Goal: Task Accomplishment & Management: Complete application form

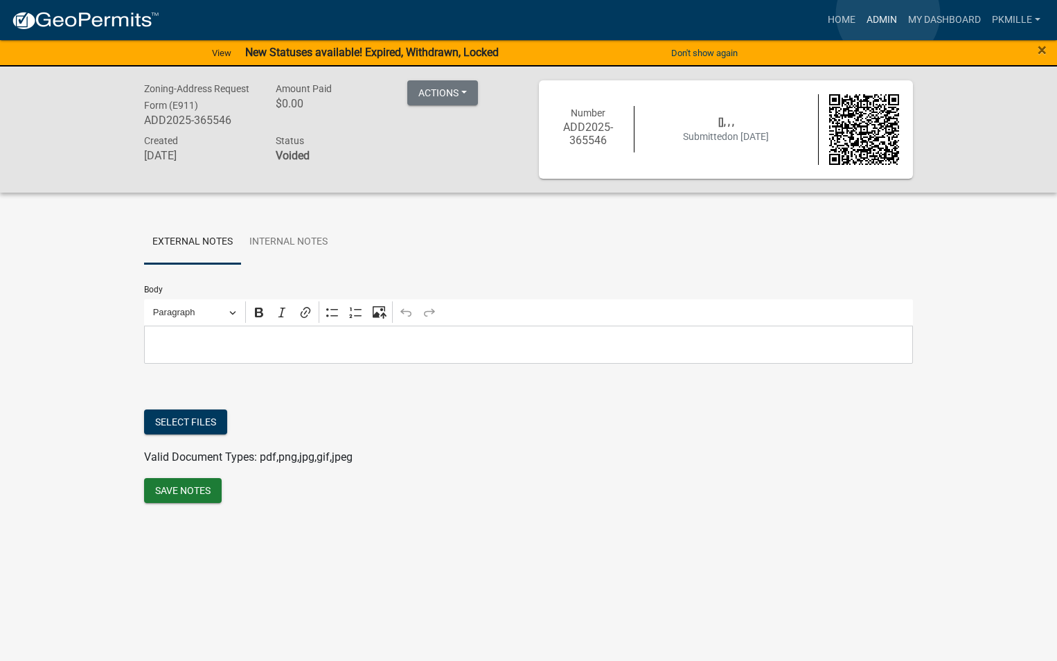
click at [888, 14] on link "Admin" at bounding box center [882, 20] width 42 height 26
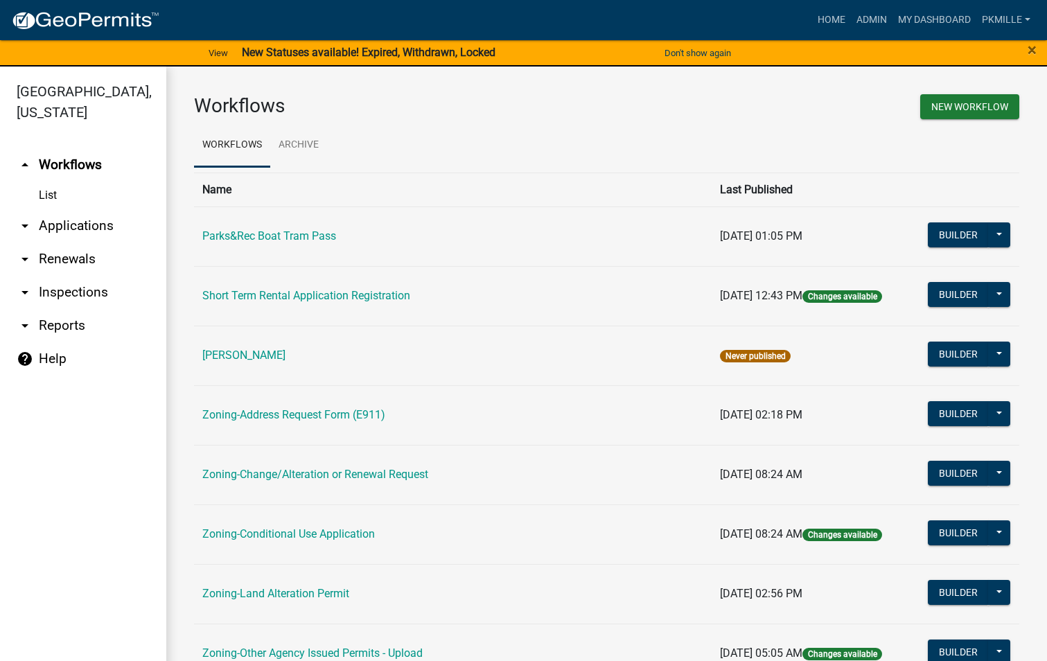
click at [74, 218] on link "arrow_drop_down Applications" at bounding box center [83, 225] width 166 height 33
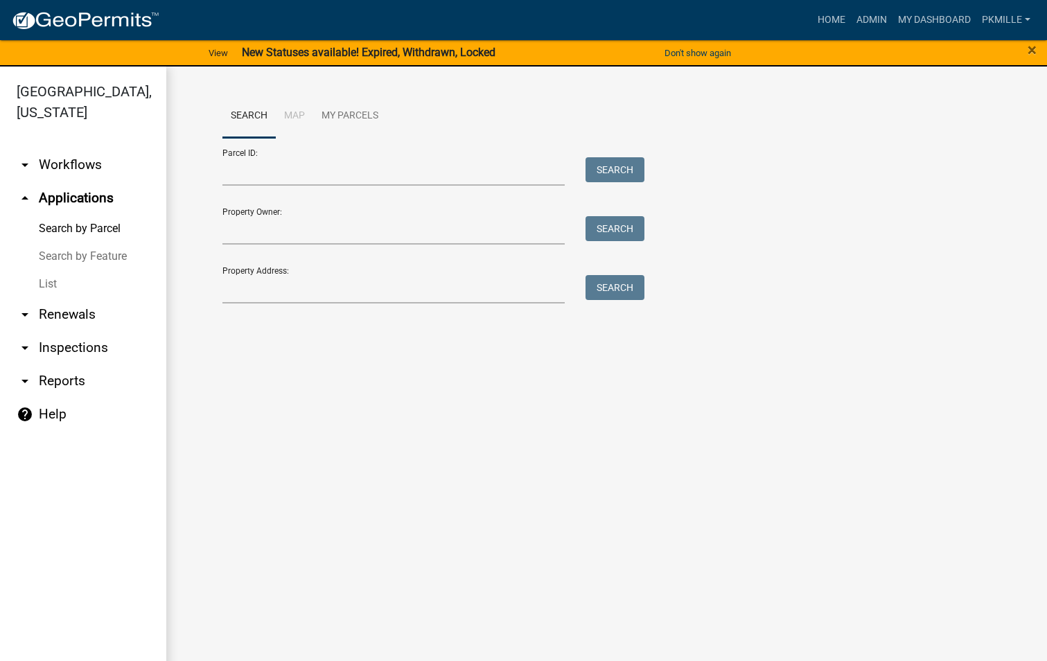
click at [43, 283] on link "List" at bounding box center [83, 284] width 166 height 28
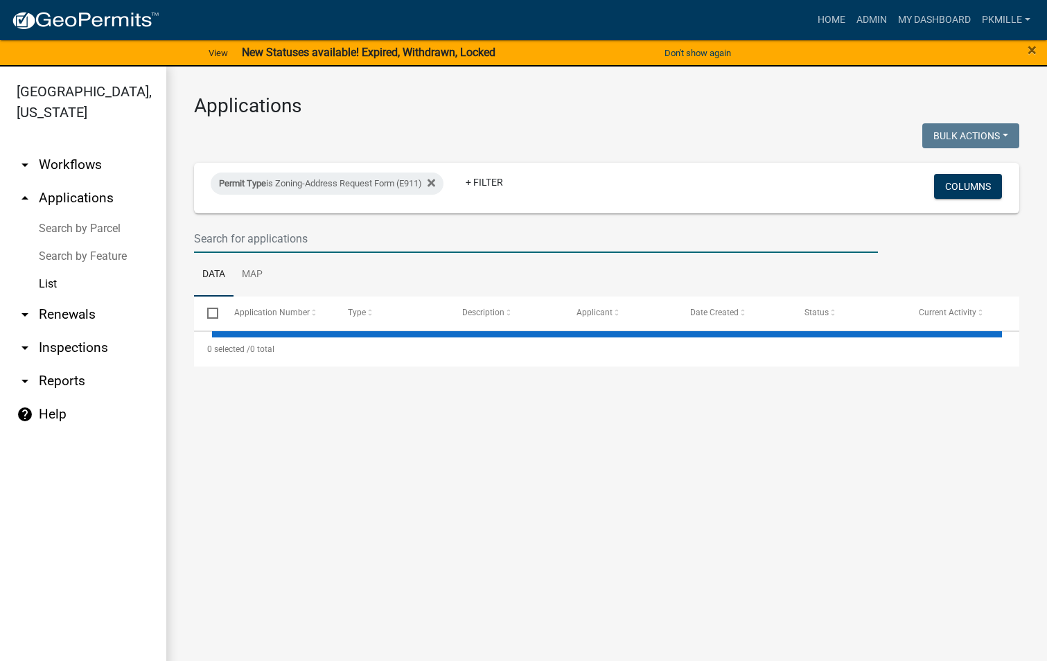
click at [199, 234] on input "text" at bounding box center [536, 238] width 684 height 28
select select "2: 50"
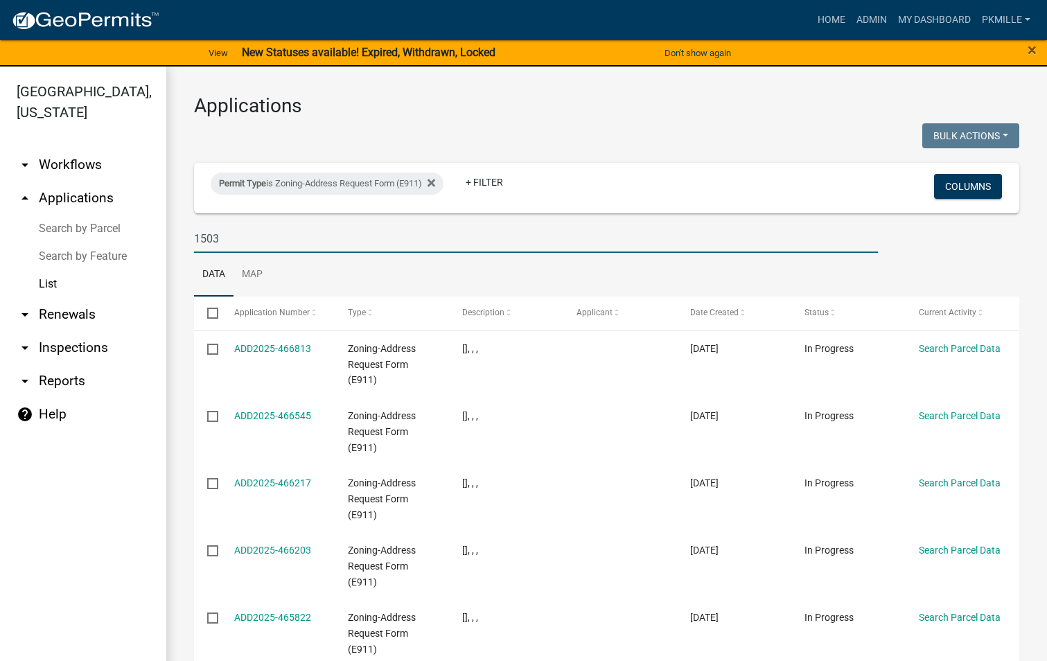
type input "1503"
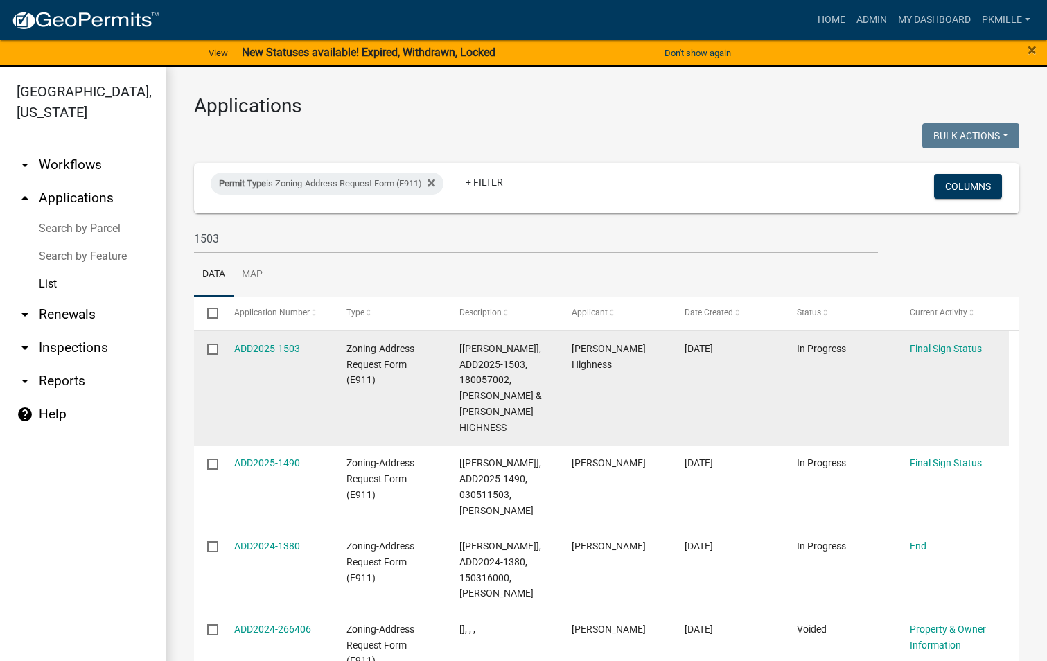
click at [280, 339] on datatable-body-cell "ADD2025-1503" at bounding box center [276, 388] width 113 height 114
click at [274, 346] on link "ADD2025-1503" at bounding box center [267, 348] width 66 height 11
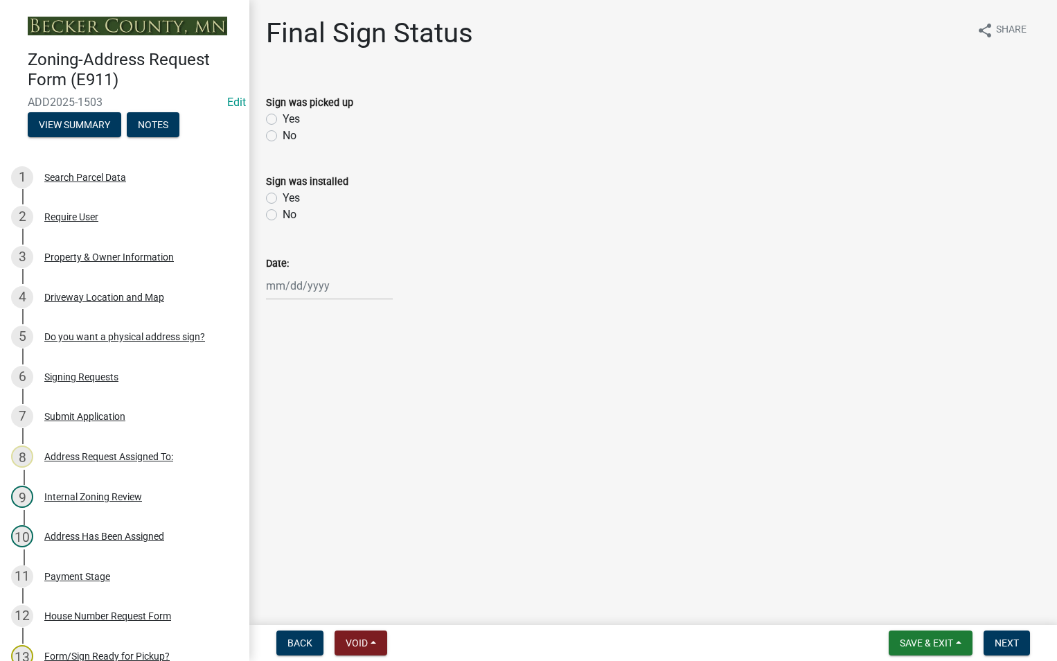
click at [283, 116] on label "Yes" at bounding box center [291, 119] width 17 height 17
click at [283, 116] on input "Yes" at bounding box center [287, 115] width 9 height 9
radio input "true"
click at [269, 279] on div at bounding box center [329, 286] width 127 height 28
select select "8"
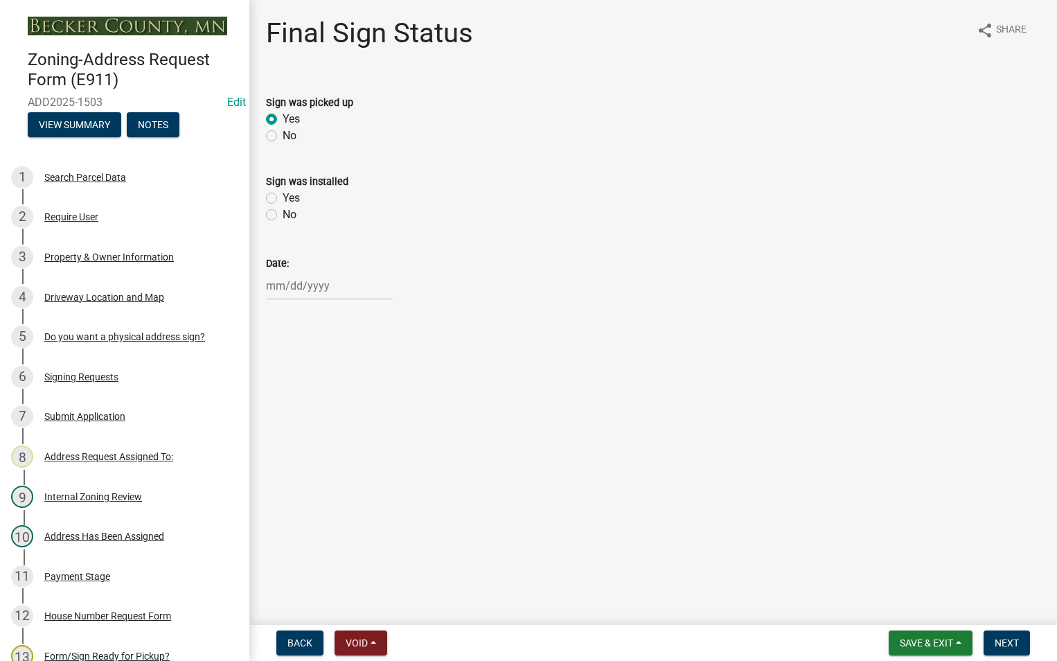
select select "2025"
click at [348, 426] on div "21" at bounding box center [346, 426] width 22 height 22
type input "[DATE]"
click at [948, 644] on span "Save & Exit" at bounding box center [926, 642] width 53 height 11
click at [910, 575] on button "Save" at bounding box center [917, 573] width 111 height 33
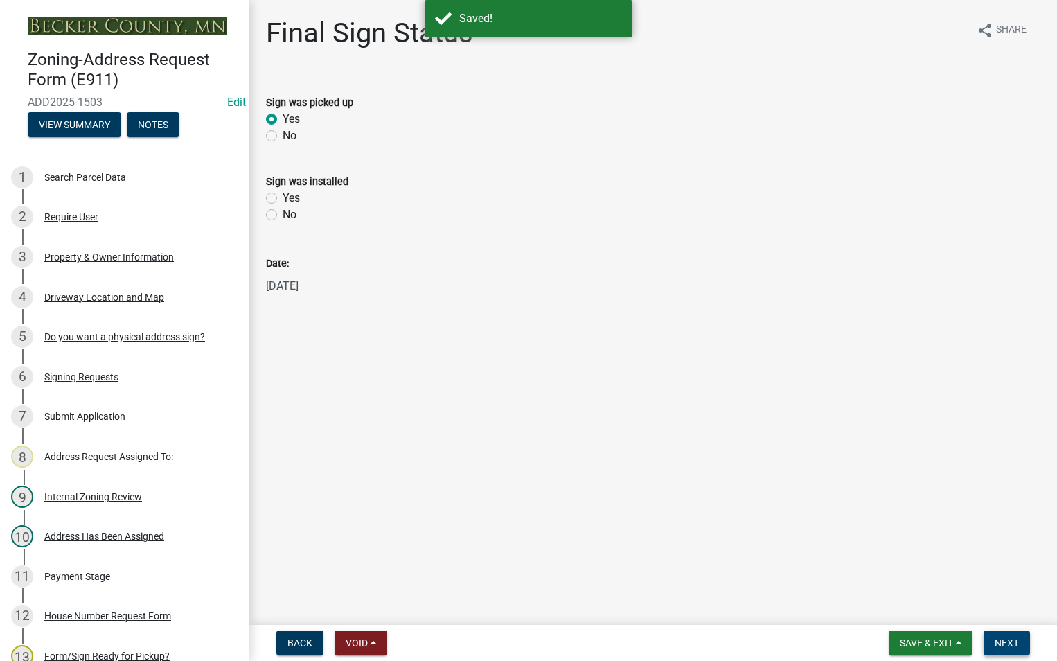
click at [1007, 648] on span "Next" at bounding box center [1007, 642] width 24 height 11
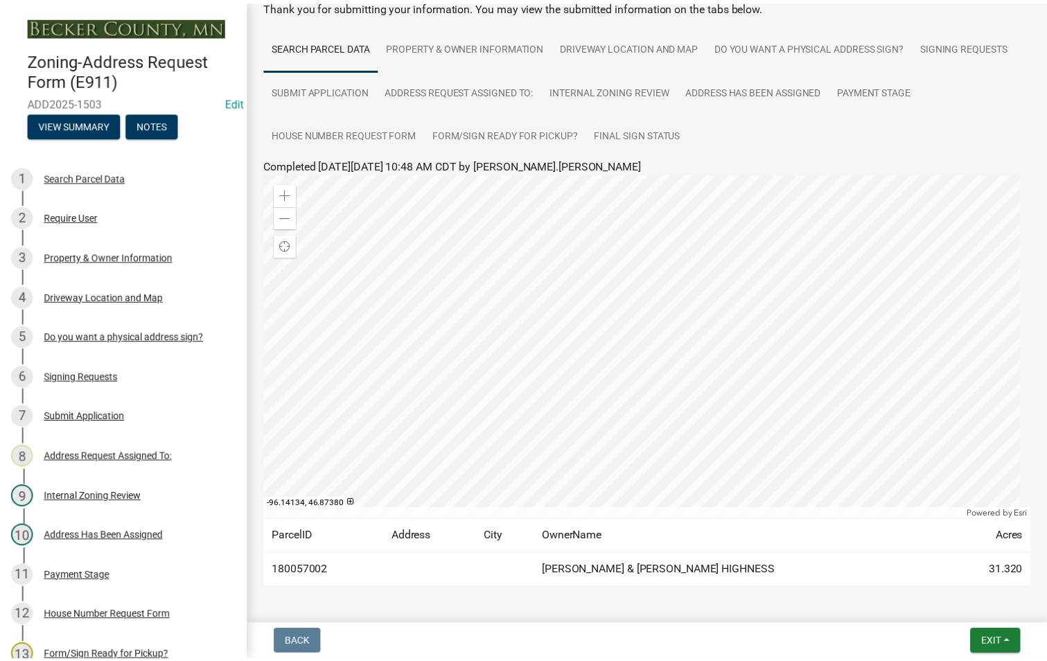
scroll to position [60, 0]
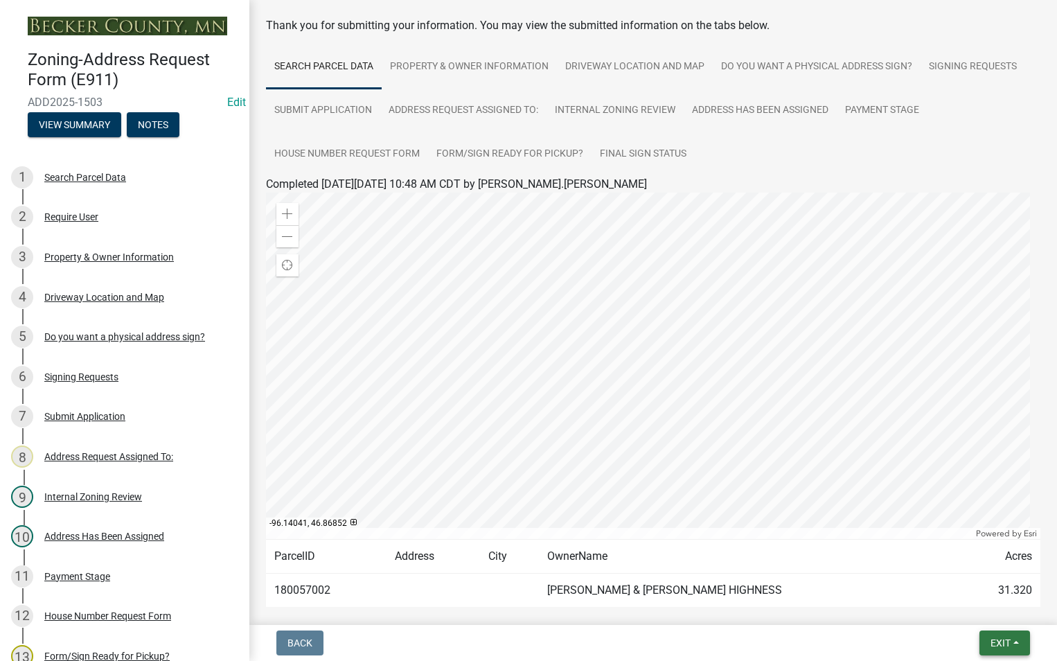
click at [986, 647] on button "Exit" at bounding box center [1005, 642] width 51 height 25
click at [991, 610] on button "Save & Exit" at bounding box center [974, 606] width 111 height 33
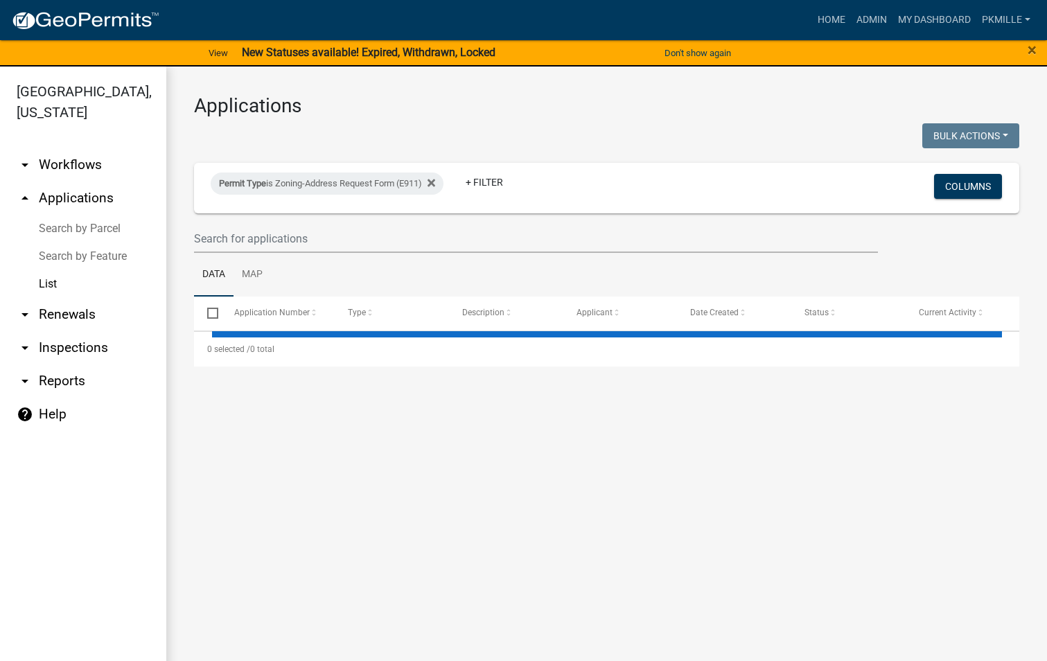
select select "2: 50"
